Goal: Use online tool/utility: Utilize a website feature to perform a specific function

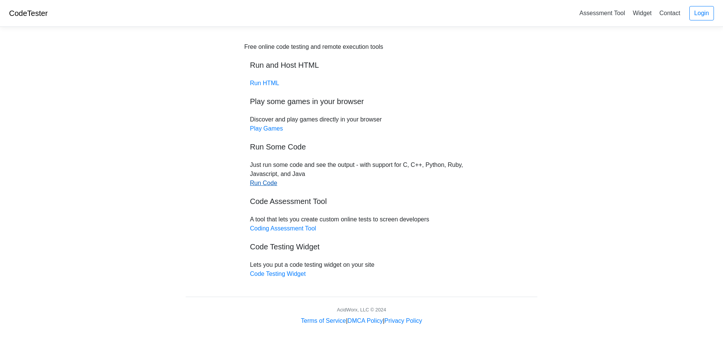
click at [259, 184] on link "Run Code" at bounding box center [263, 183] width 27 height 6
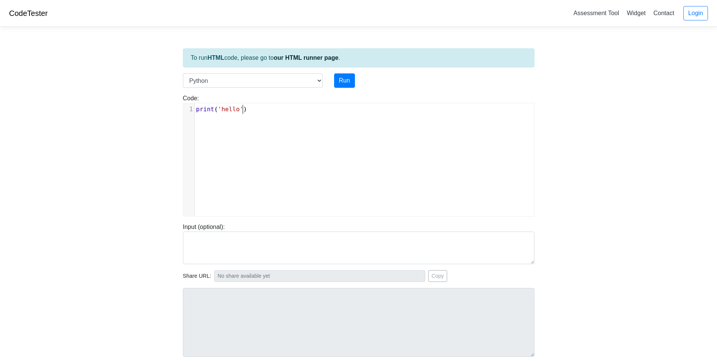
scroll to position [3, 0]
type textarea "print('hello')"
drag, startPoint x: 288, startPoint y: 121, endPoint x: 173, endPoint y: 109, distance: 115.5
click at [173, 109] on body "CodeTester Assessment Tool Widget Contact Login To run HTML code, please go to …" at bounding box center [358, 201] width 717 height 403
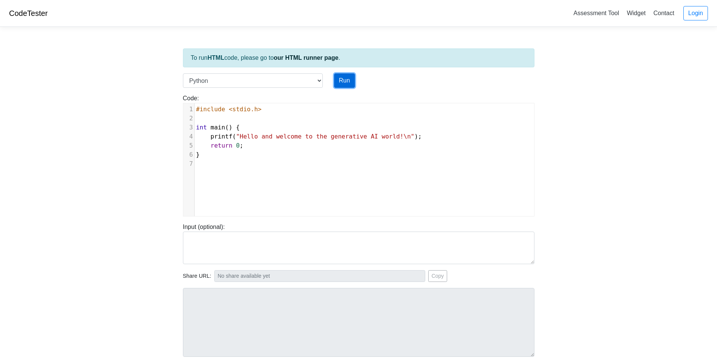
click at [347, 84] on button "Run" at bounding box center [344, 80] width 21 height 14
type input "[URL][DOMAIN_NAME]"
type textarea "Submission status: Runtime Error (NZEC) Stderr: File "script.py", line 3 int ma…"
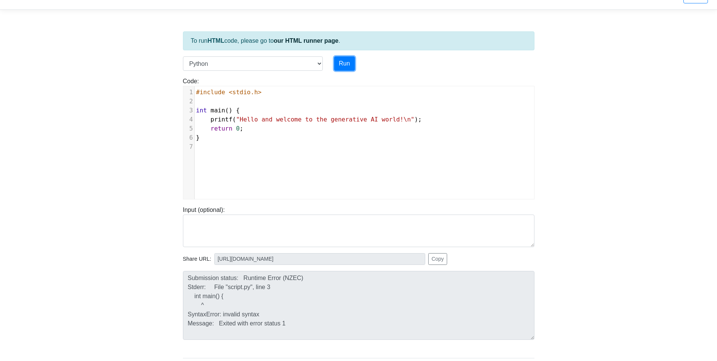
scroll to position [0, 0]
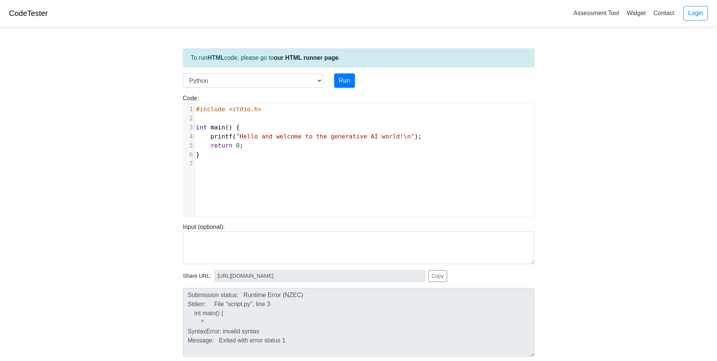
click at [254, 197] on div "​ x 1 #include <stdio.h> 2 ​ 3 int main () { 4 printf ( "Hello and welcome to t…" at bounding box center [364, 165] width 362 height 124
click at [257, 173] on div "​ x 1 #include <stdio.h> 2 ​ 3 int main () { 4 printf ( "Hello and welcome to t…" at bounding box center [364, 165] width 362 height 124
click at [200, 109] on span "#include <stdio.h>" at bounding box center [228, 108] width 65 height 7
click at [228, 173] on div "​ x 1 # include <stdio.h> 2 ​ 3 int main () { 4 printf ( "Hello and welcome to …" at bounding box center [364, 165] width 362 height 124
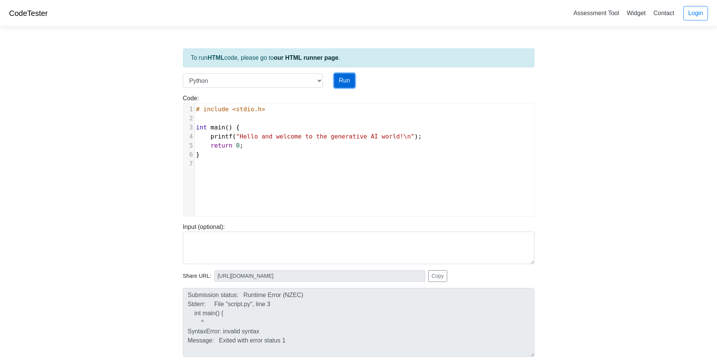
click at [338, 79] on button "Run" at bounding box center [344, 80] width 21 height 14
type input "[URL][DOMAIN_NAME]"
type textarea "Submission status: Runtime Error (NZEC) Stderr: File "script.py", line 3 int ma…"
click at [240, 153] on pre "}" at bounding box center [367, 154] width 345 height 9
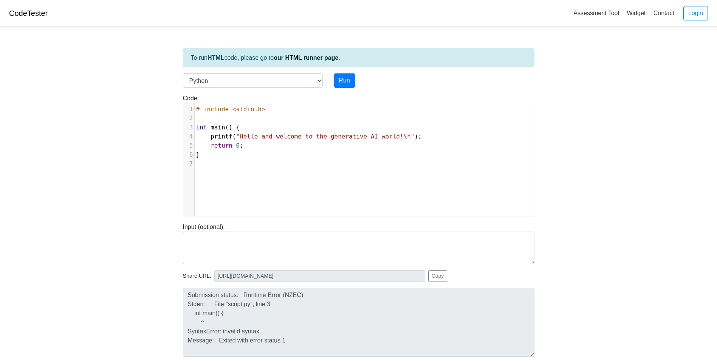
type textarea "# include <stdio.h> int main() { printf("Hello and welcome to the generative AI…"
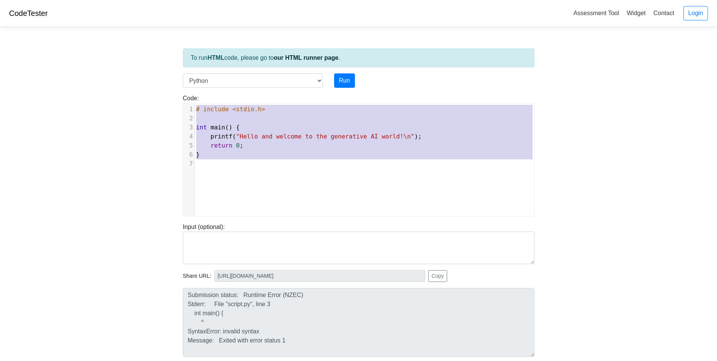
paste textarea
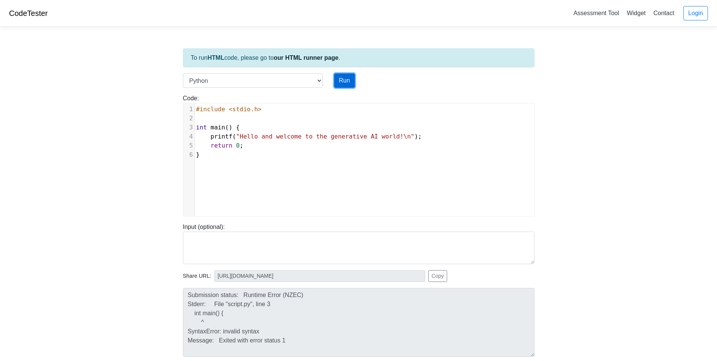
click at [348, 81] on button "Run" at bounding box center [344, 80] width 21 height 14
type input "[URL][DOMAIN_NAME]"
type textarea "Submission status: Runtime Error (NZEC) Stderr: File "script.py", line 3 int ma…"
click at [226, 136] on span "printf" at bounding box center [222, 136] width 22 height 7
click at [319, 82] on select "C C++ Go Java Javascript Python Ruby" at bounding box center [253, 80] width 140 height 14
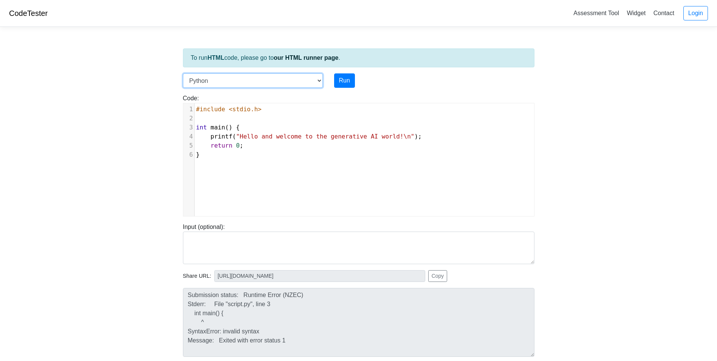
select select "c"
click at [183, 73] on select "C C++ Go Java Javascript Python Ruby" at bounding box center [253, 80] width 140 height 14
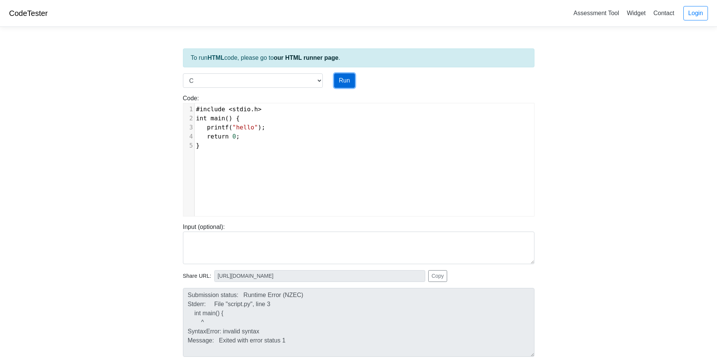
click at [343, 80] on button "Run" at bounding box center [344, 80] width 21 height 14
type input "[URL][DOMAIN_NAME]"
type textarea "Stdout: hello"
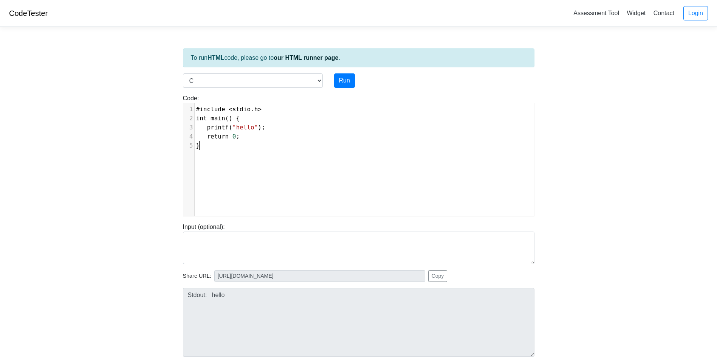
click at [234, 154] on div "xxxxxxxxxx 1 #include < stdio . h > 2 int main () { 3 printf ( "hello" ); 4 ret…" at bounding box center [364, 165] width 362 height 124
type textarea "#include <stdio.h> int main() { printf("hello"); return 0; }"
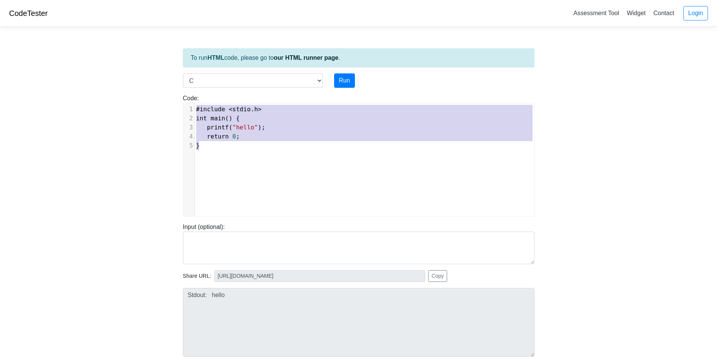
drag, startPoint x: 217, startPoint y: 149, endPoint x: 155, endPoint y: 96, distance: 82.1
click at [155, 96] on body "CodeTester Assessment Tool Widget Contact Login To run HTML code, please go to …" at bounding box center [358, 201] width 717 height 403
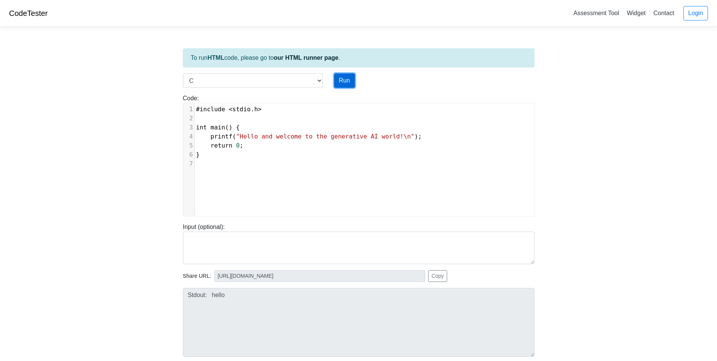
click at [344, 79] on button "Run" at bounding box center [344, 80] width 21 height 14
type input "[URL][DOMAIN_NAME]"
type textarea "Stdout: Hello and welcome to the generative AI world!"
type textarea "ntf"
drag, startPoint x: 219, startPoint y: 138, endPoint x: 231, endPoint y: 138, distance: 12.1
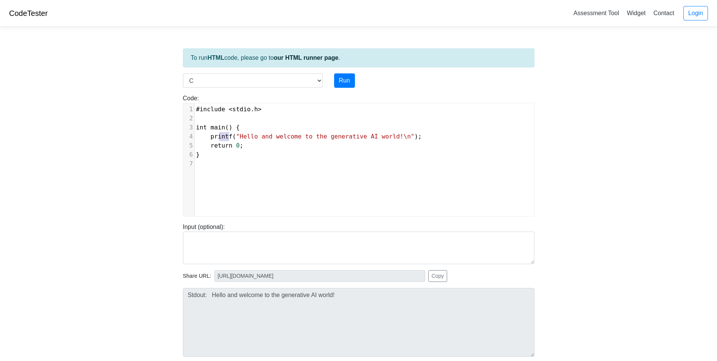
click at [231, 138] on span "printf ( "Hello and welcome to the generative AI world!\n" );" at bounding box center [309, 136] width 226 height 7
click at [240, 166] on pre "​" at bounding box center [367, 163] width 345 height 9
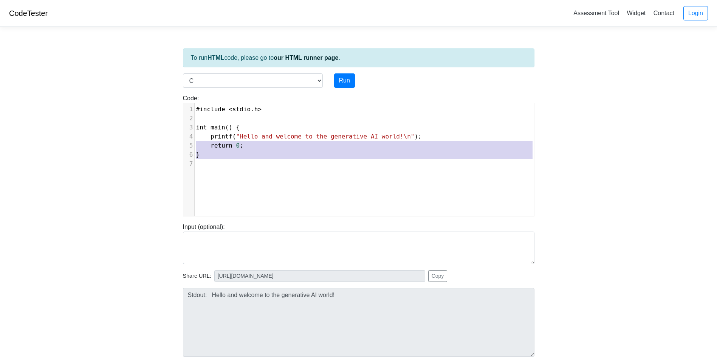
type textarea "#include <stdio.h> int main() { printf("Hello and welcome to the generative AI …"
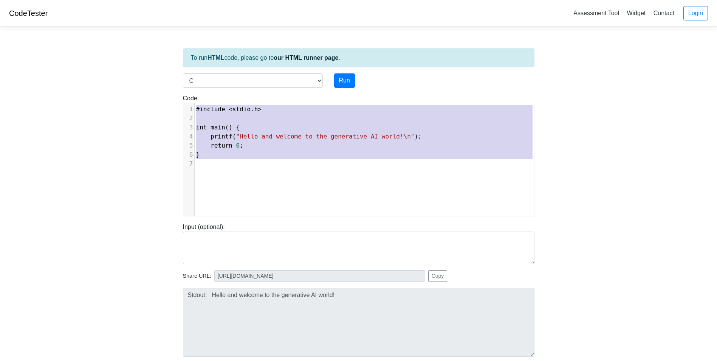
drag, startPoint x: 188, startPoint y: 147, endPoint x: 173, endPoint y: 97, distance: 51.9
click at [173, 97] on body "CodeTester Assessment Tool Widget Contact Login To run HTML code, please go to …" at bounding box center [358, 201] width 717 height 403
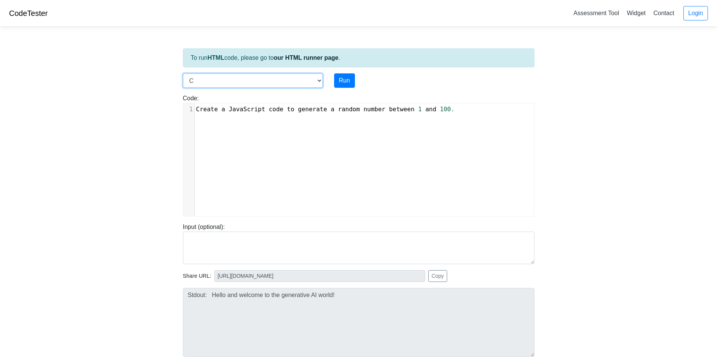
click at [313, 85] on select "C C++ Go Java Javascript Python Ruby" at bounding box center [253, 80] width 140 height 14
select select "java"
click at [183, 73] on select "C C++ Go Java Javascript Python Ruby" at bounding box center [253, 80] width 140 height 14
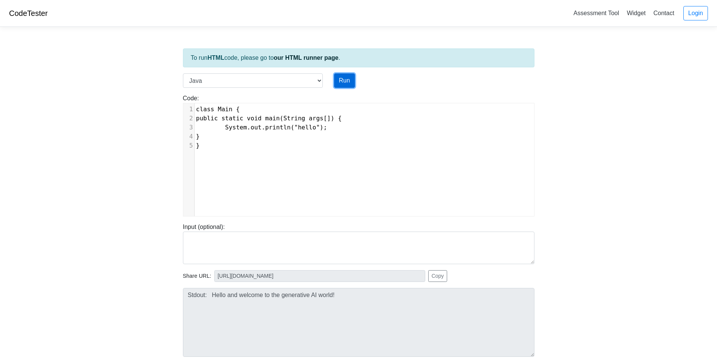
click at [343, 77] on button "Run" at bounding box center [344, 80] width 21 height 14
type input "[URL][DOMAIN_NAME]"
type textarea "Stdout: hello"
drag, startPoint x: 236, startPoint y: 152, endPoint x: 226, endPoint y: 150, distance: 9.4
click at [234, 152] on div "xxxxxxxxxx 1 class Main { 2 public static void main(String args[]) { 3 System.o…" at bounding box center [364, 165] width 362 height 124
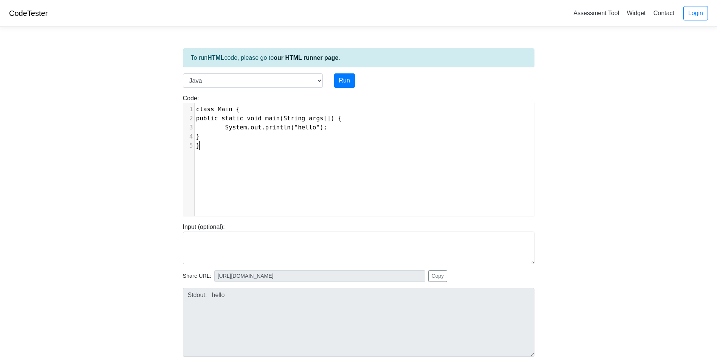
type textarea "class Main { public static void main(String args[]) { System.out.println("hello…"
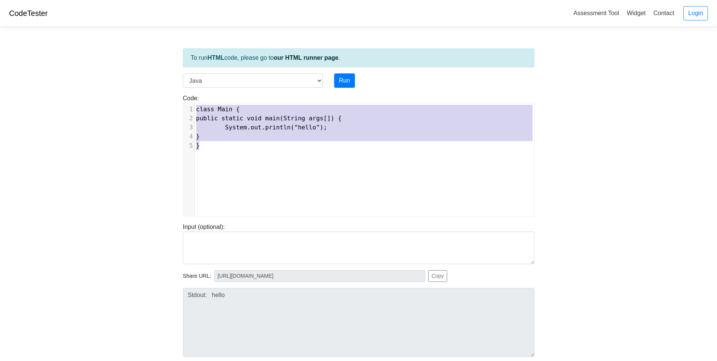
drag, startPoint x: 221, startPoint y: 149, endPoint x: 175, endPoint y: 88, distance: 76.6
click at [175, 88] on body "CodeTester Assessment Tool Widget Contact Login To run HTML code, please go to …" at bounding box center [358, 201] width 717 height 403
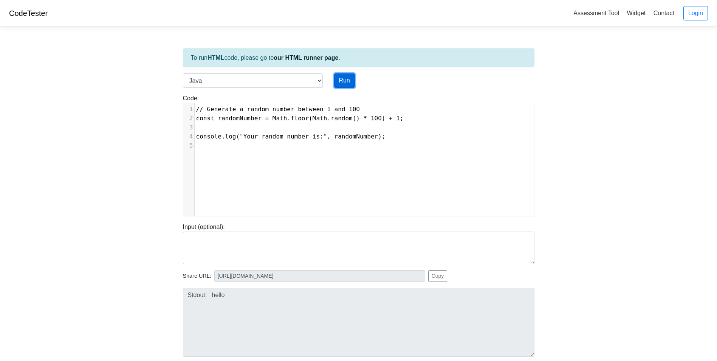
click at [341, 84] on button "Run" at bounding box center [344, 80] width 21 height 14
type input "[URL][DOMAIN_NAME]"
type textarea "Submission status: Compilation Error Compile Output: Main.java:2: error: class,…"
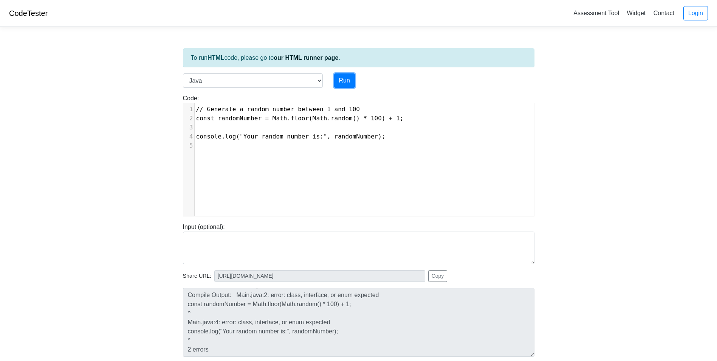
scroll to position [0, 0]
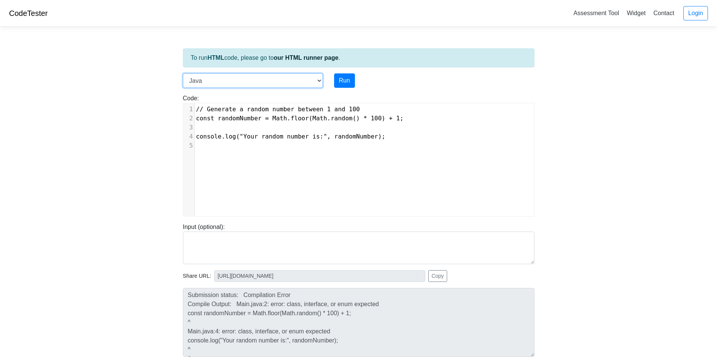
click at [258, 74] on select "C C++ Go Java Javascript Python Ruby" at bounding box center [253, 80] width 140 height 14
select select "javascript"
click at [183, 73] on select "C C++ Go Java Javascript Python Ruby" at bounding box center [253, 80] width 140 height 14
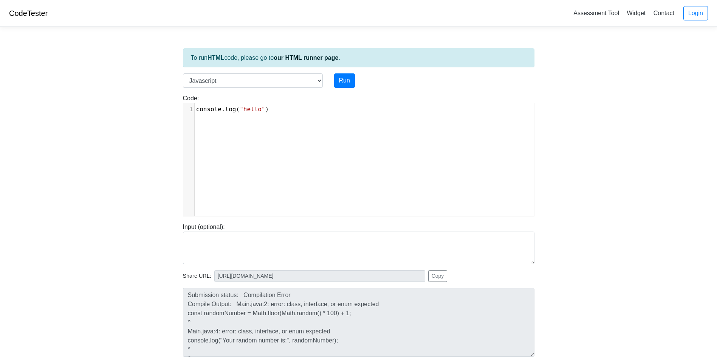
drag, startPoint x: 292, startPoint y: 102, endPoint x: 311, endPoint y: 127, distance: 30.7
click at [311, 127] on div "Code: console.log("hello") xxxxxxxxxx 1 console . log ( "hello" )" at bounding box center [358, 155] width 363 height 123
drag, startPoint x: 311, startPoint y: 127, endPoint x: 254, endPoint y: 132, distance: 57.3
click at [254, 132] on div "xxxxxxxxxx 1 console . log ( "hello" )" at bounding box center [364, 165] width 362 height 124
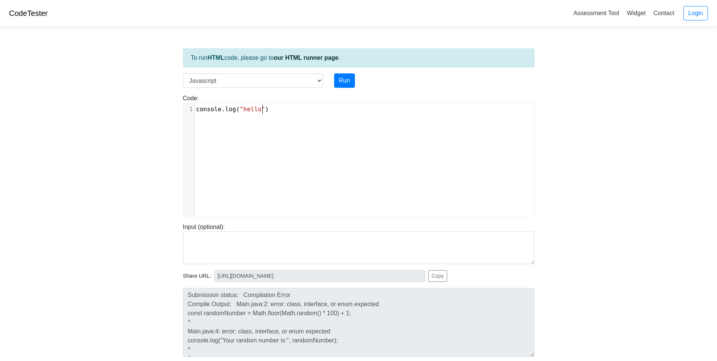
type textarea "console.log("hello")"
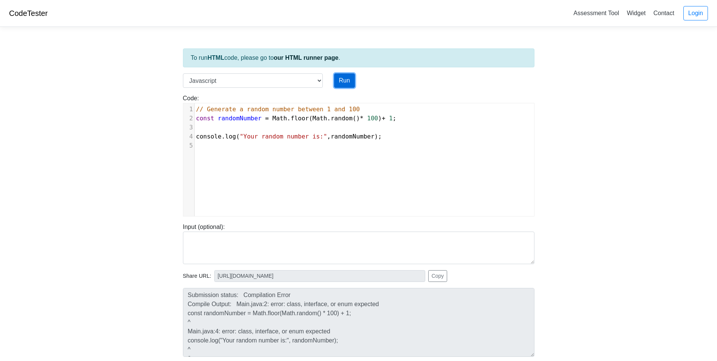
click at [346, 82] on button "Run" at bounding box center [344, 80] width 21 height 14
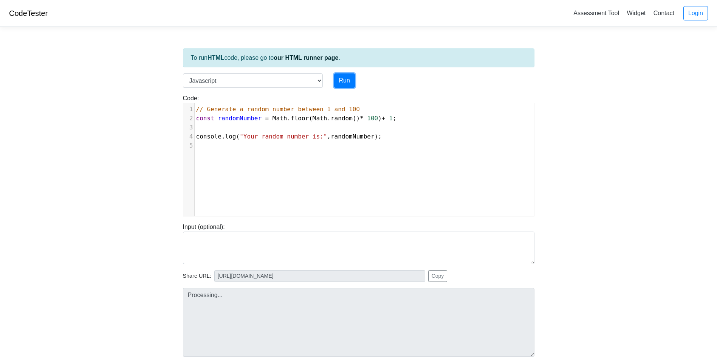
type input "[URL][DOMAIN_NAME]"
type textarea "Stdout: Your random number is: 88"
